Goal: Information Seeking & Learning: Learn about a topic

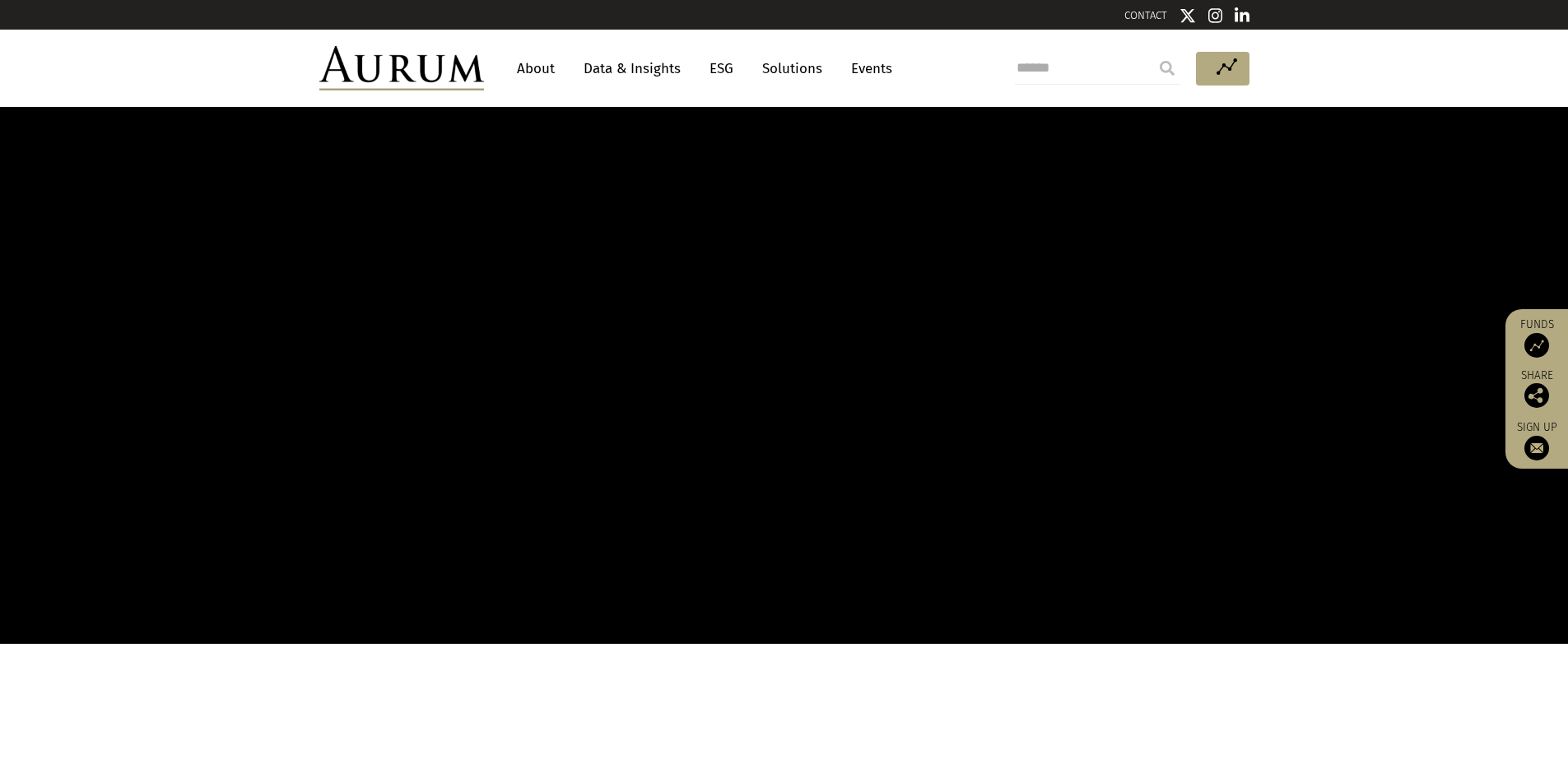
click at [542, 59] on link "About" at bounding box center [536, 68] width 54 height 31
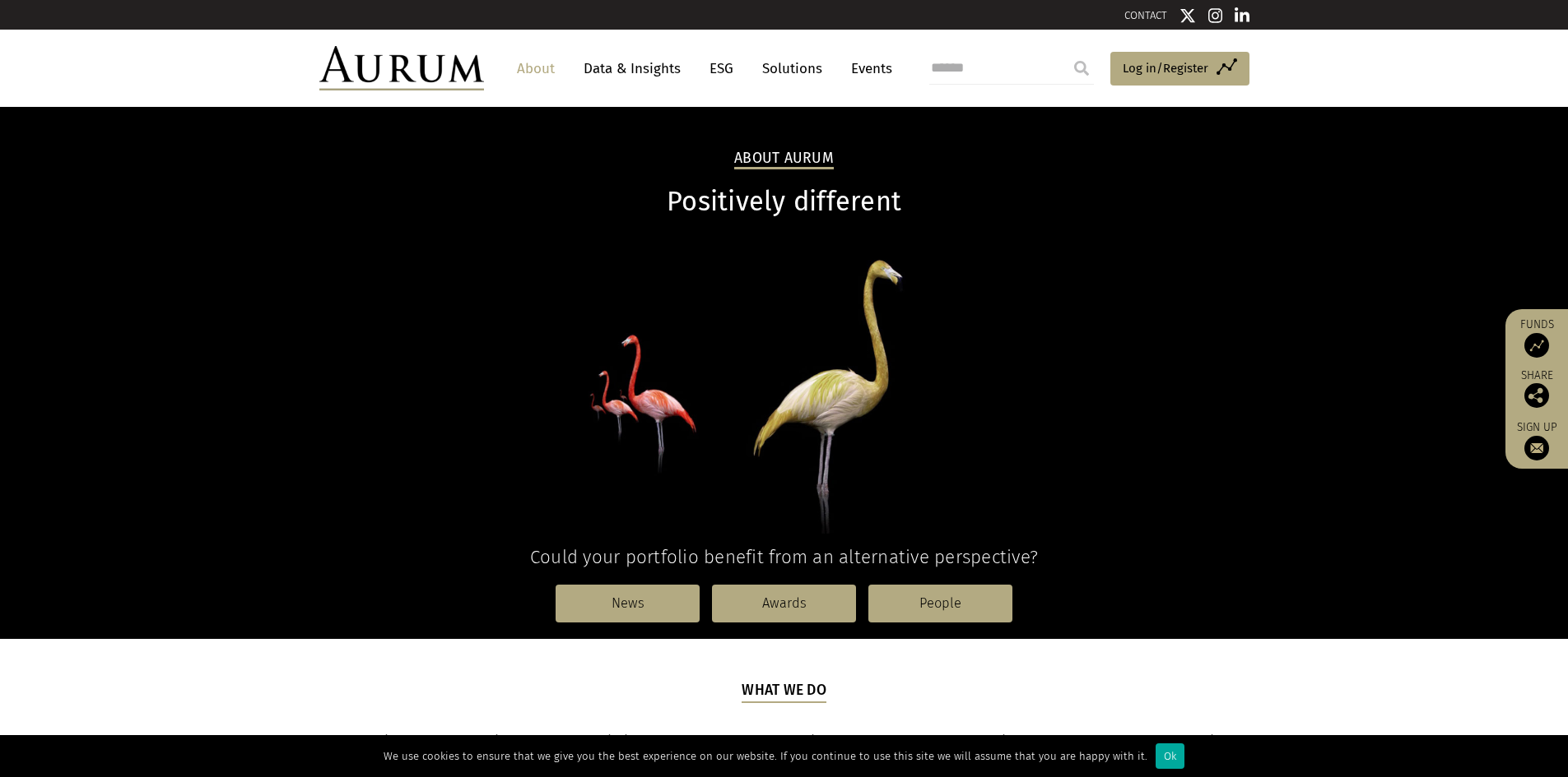
click at [531, 64] on link "About" at bounding box center [536, 68] width 54 height 31
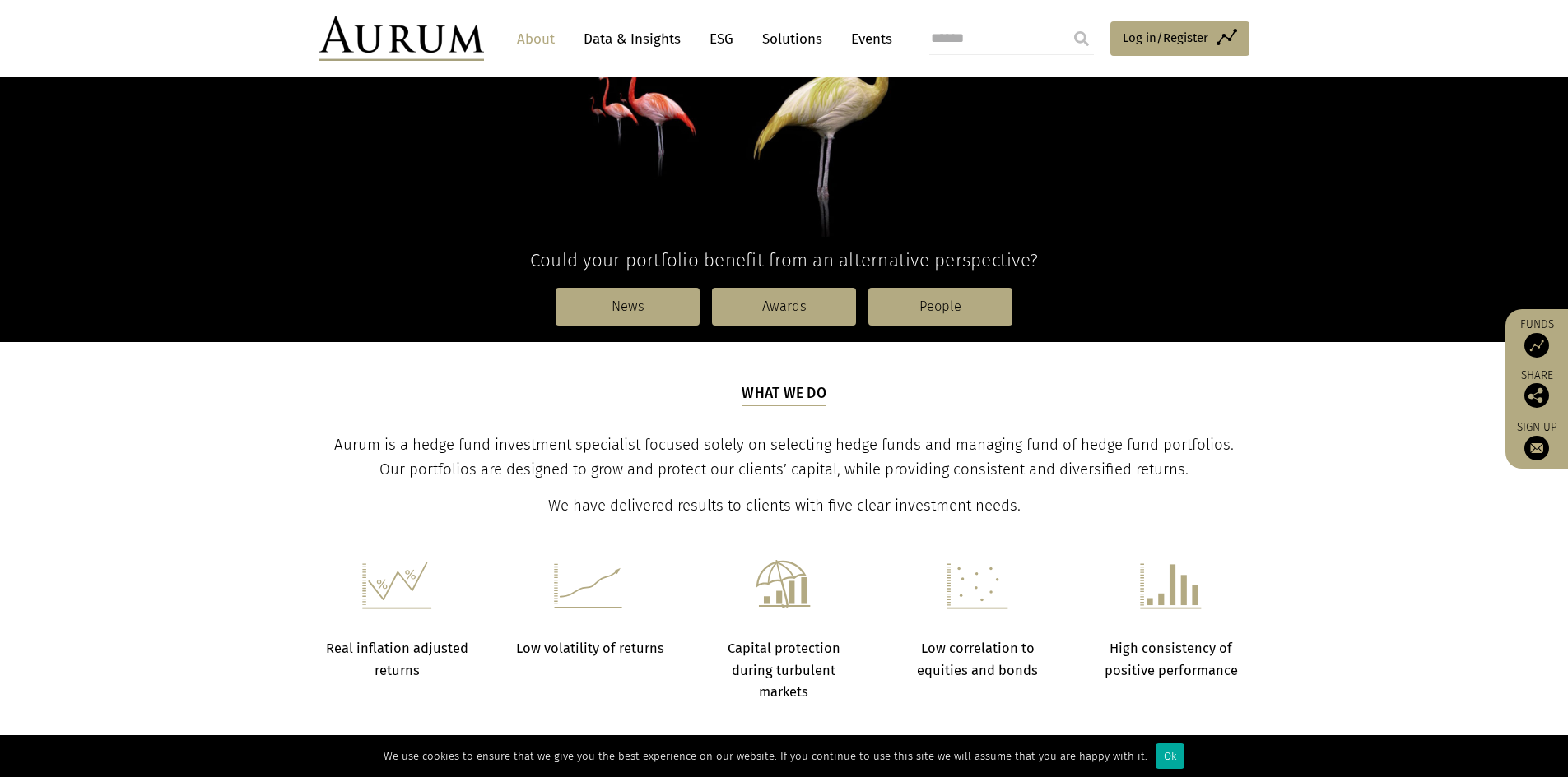
scroll to position [329, 0]
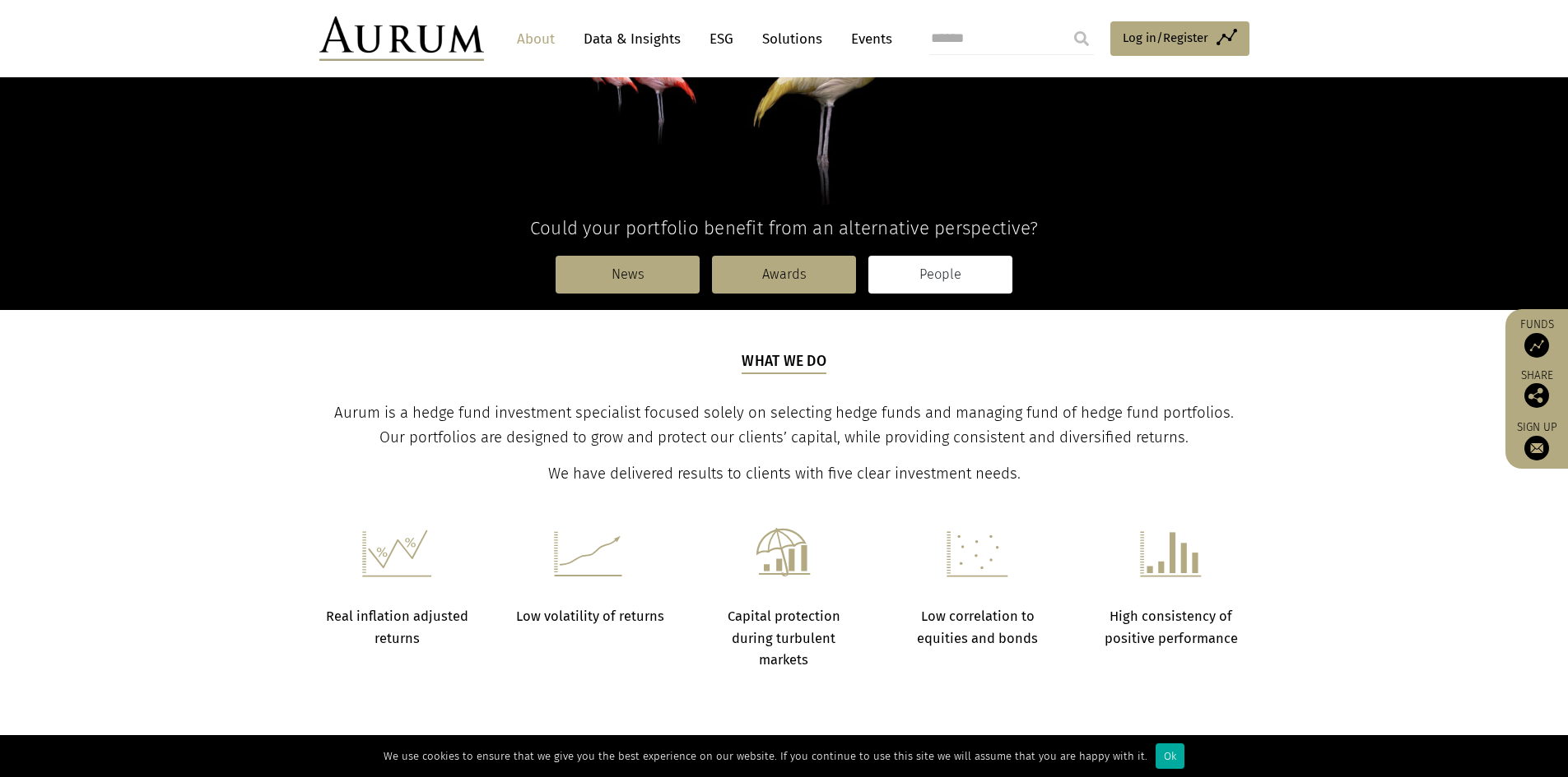
click at [941, 269] on link "People" at bounding box center [940, 274] width 144 height 38
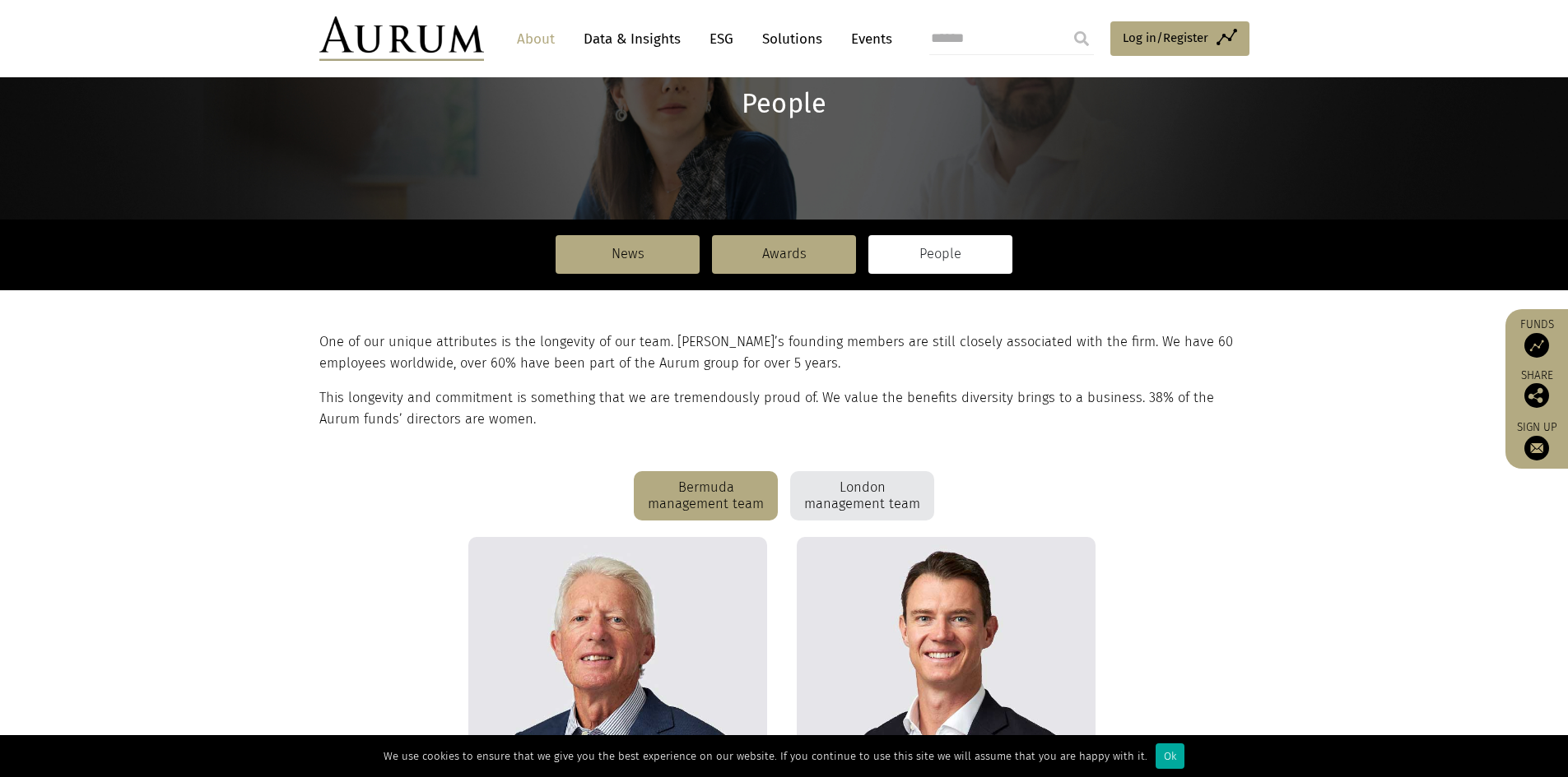
scroll to position [82, 0]
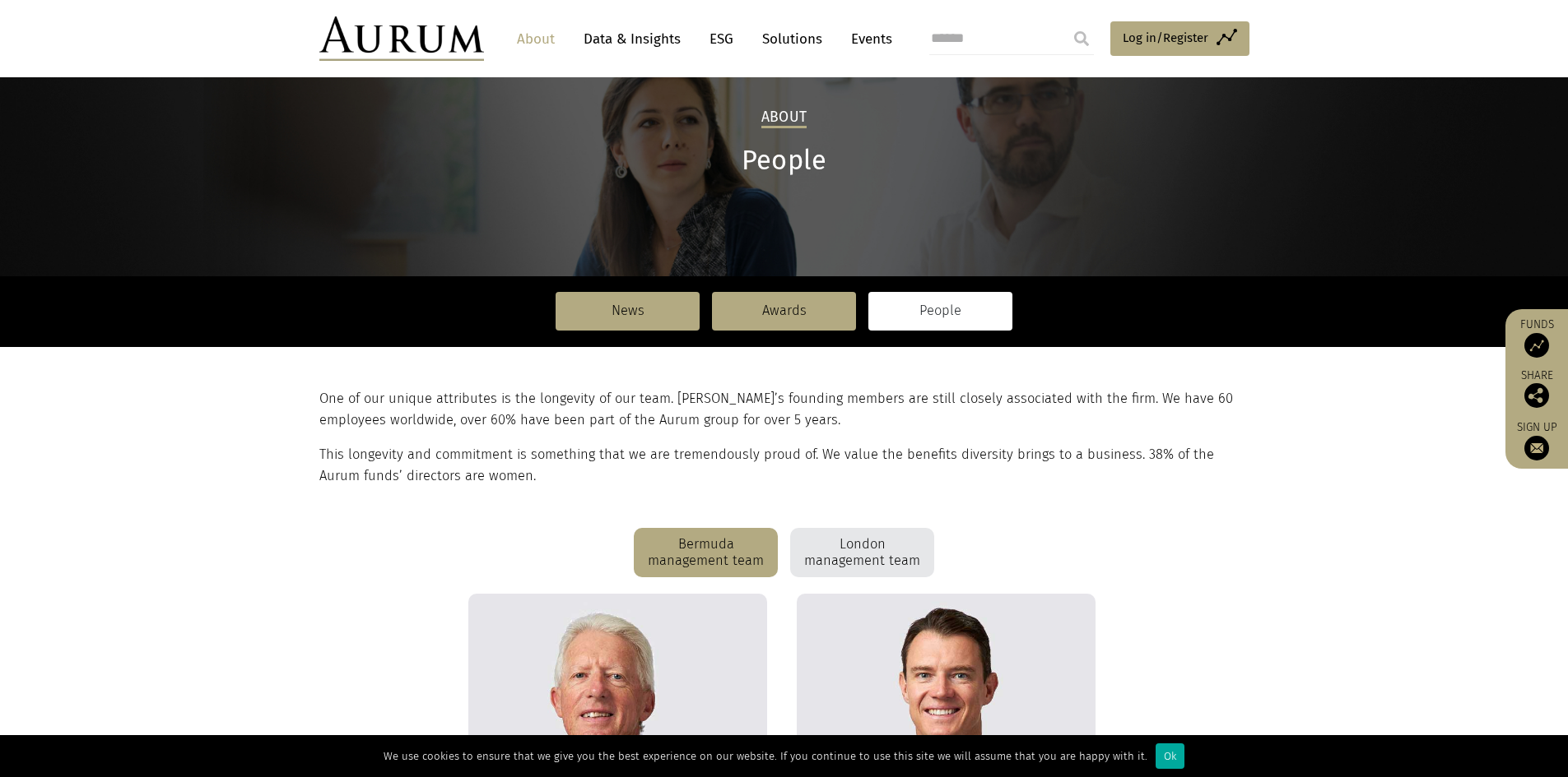
click at [892, 556] on div "London management team" at bounding box center [861, 552] width 144 height 49
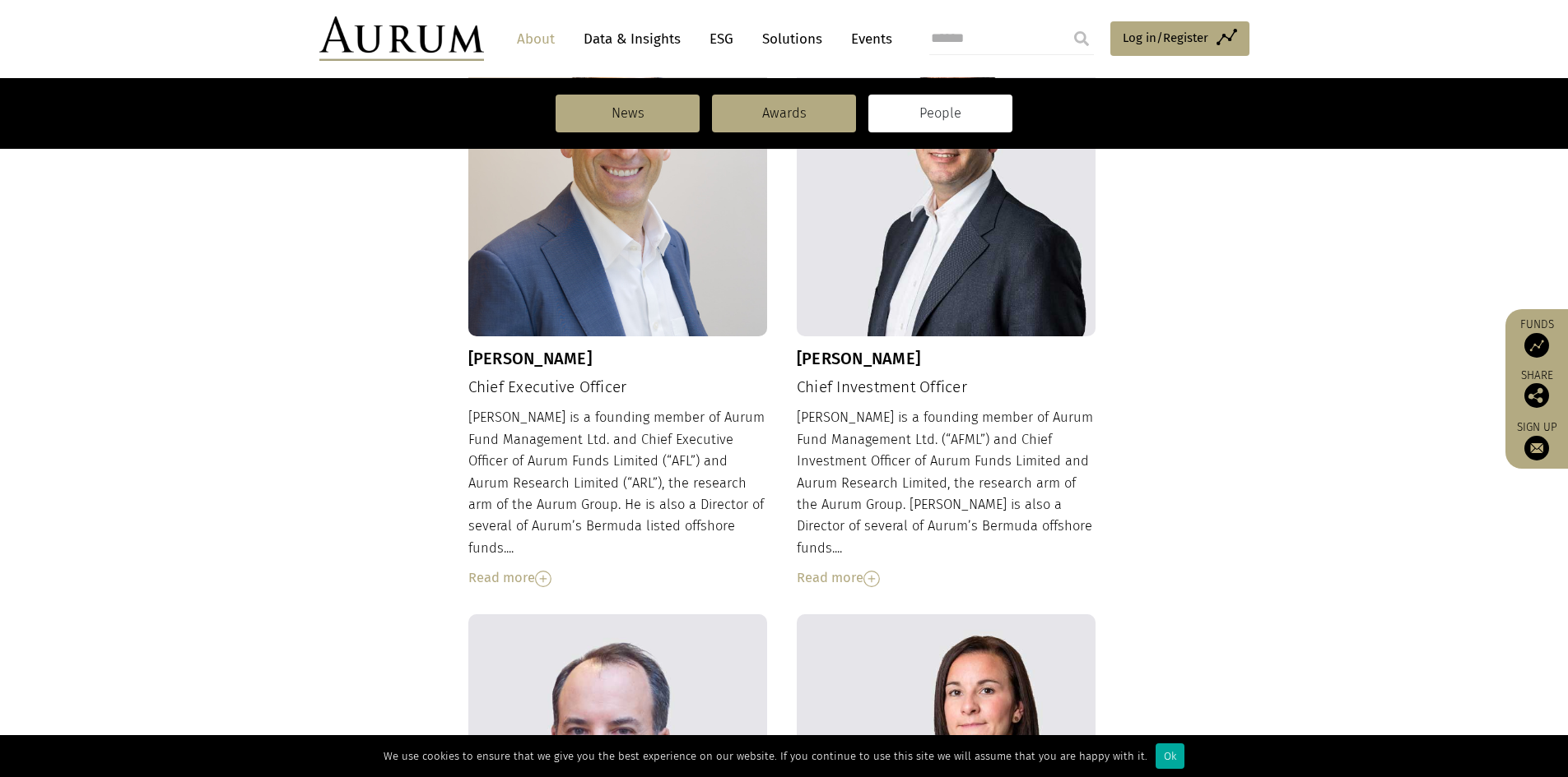
scroll to position [658, 0]
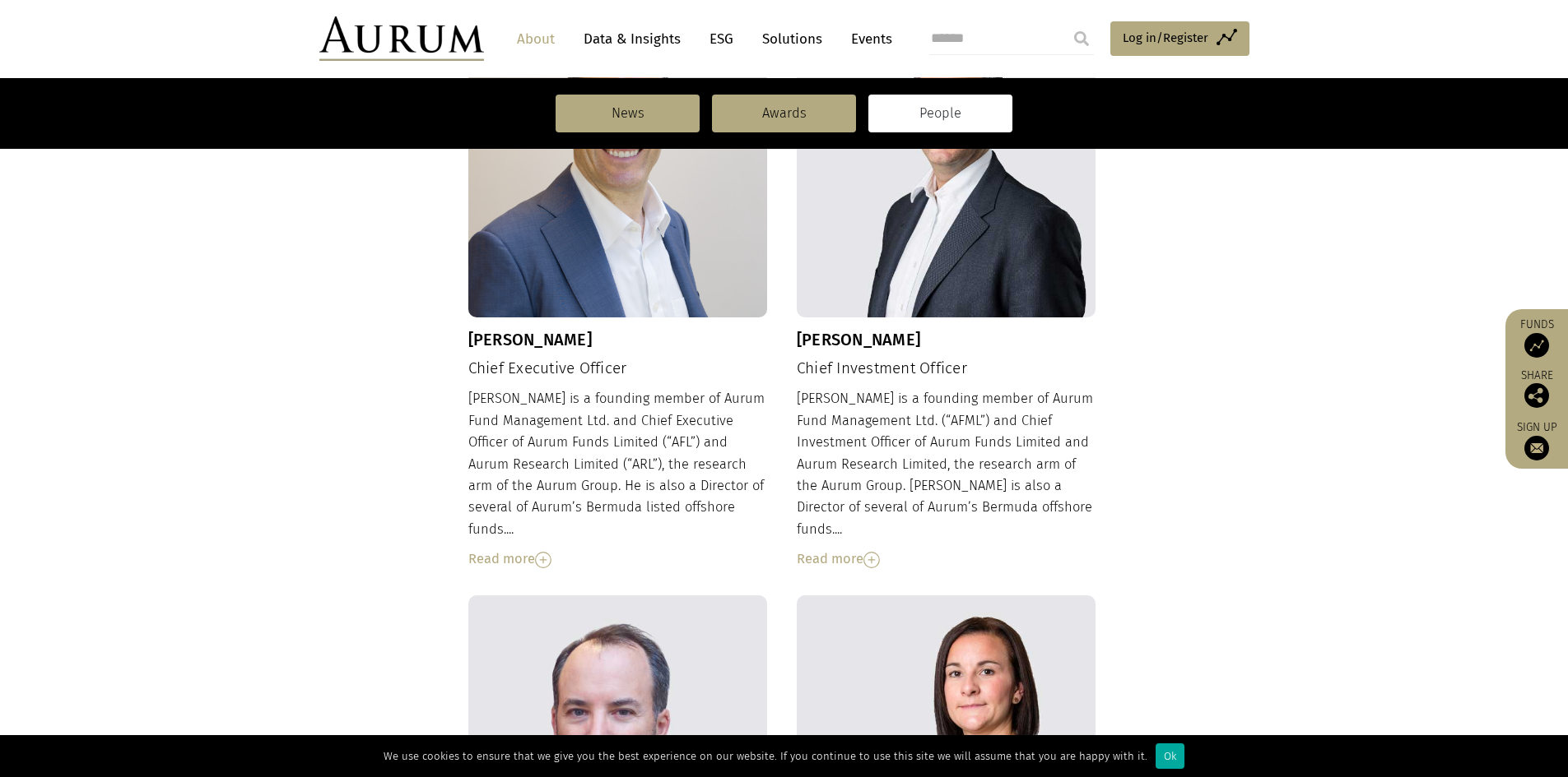
click at [831, 549] on div "Read more" at bounding box center [946, 559] width 299 height 21
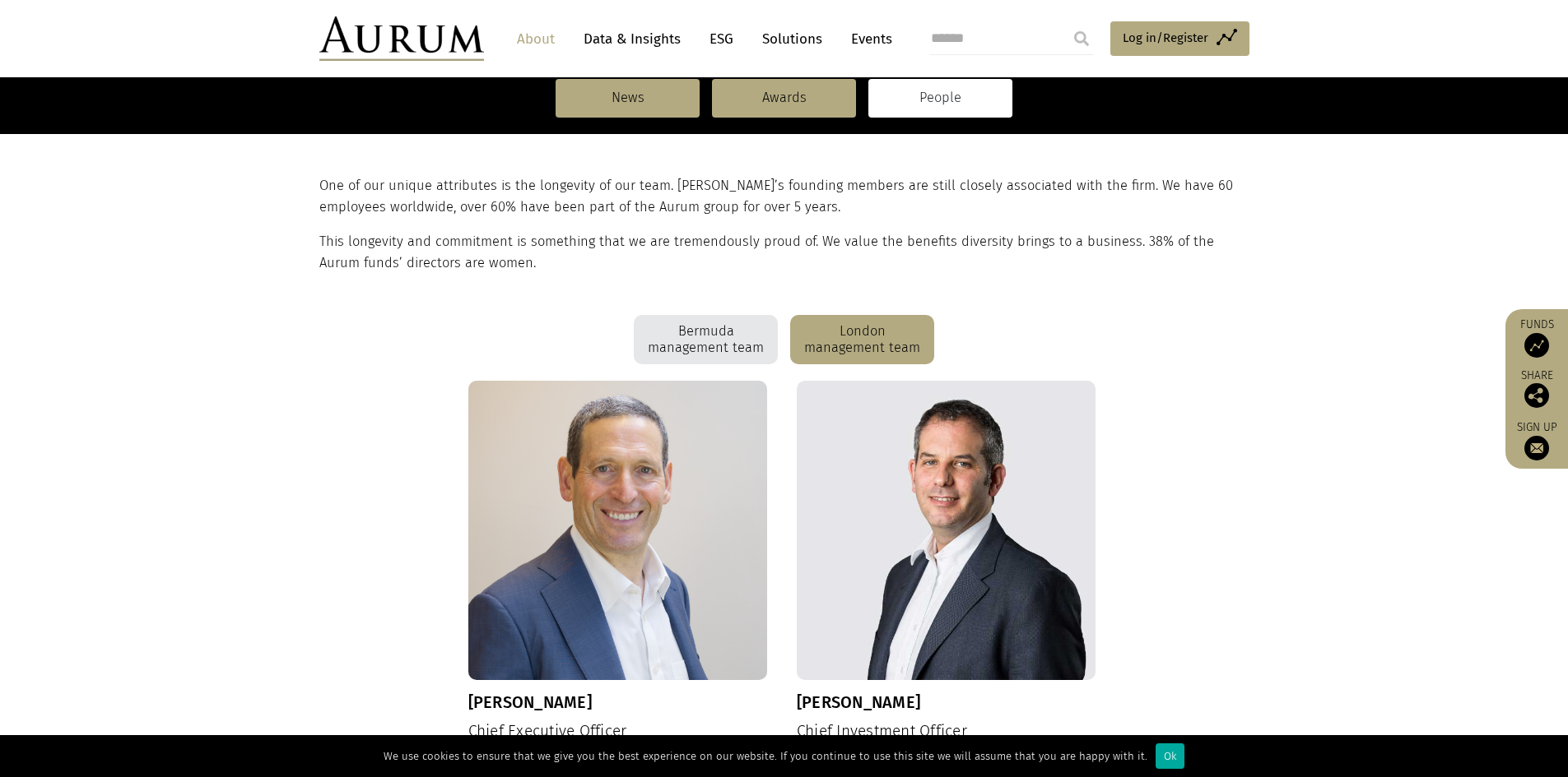
scroll to position [0, 0]
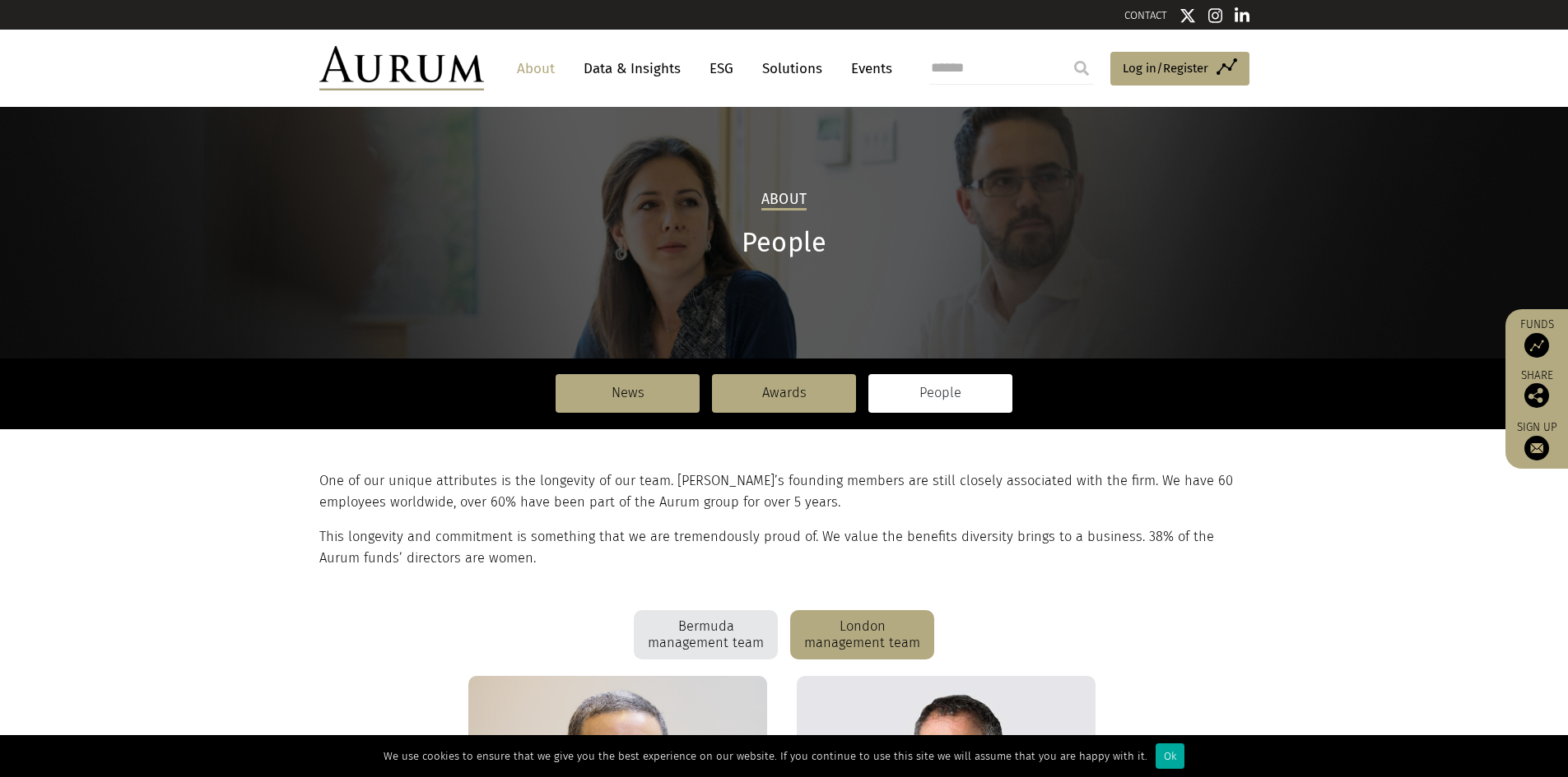
click at [719, 626] on div "Bermuda management team" at bounding box center [706, 634] width 144 height 49
